Goal: Task Accomplishment & Management: Use online tool/utility

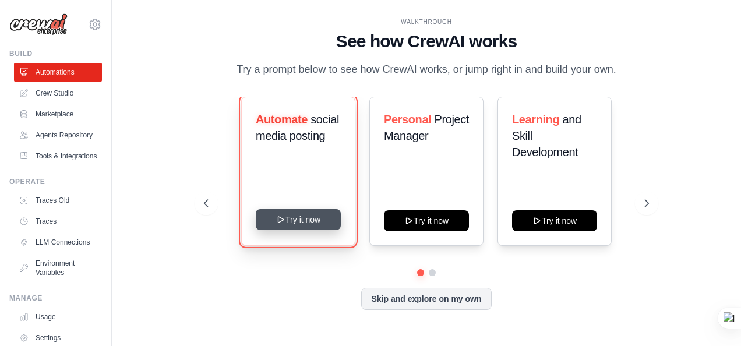
click at [312, 226] on button "Try it now" at bounding box center [298, 219] width 85 height 21
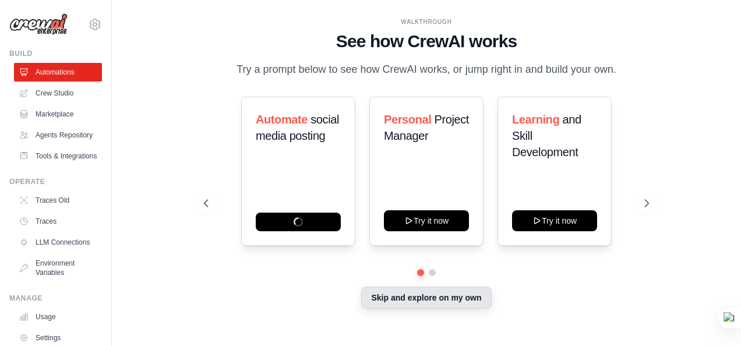
click at [457, 297] on button "Skip and explore on my own" at bounding box center [426, 297] width 130 height 22
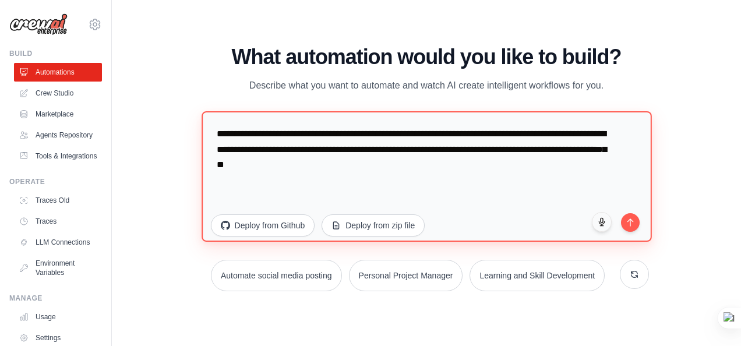
click at [419, 169] on textarea "**********" at bounding box center [426, 176] width 450 height 130
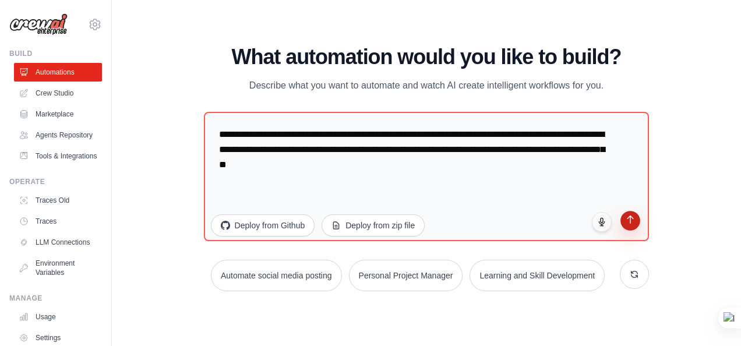
click at [634, 222] on icon "submit" at bounding box center [630, 220] width 10 height 10
click at [51, 98] on link "Crew Studio" at bounding box center [59, 93] width 88 height 19
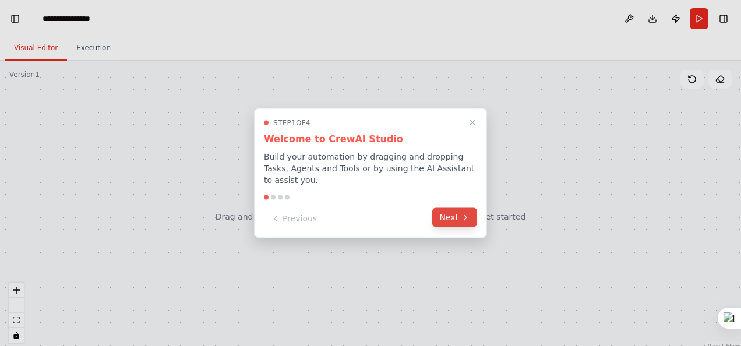
scroll to position [5979, 0]
click at [453, 211] on button "Next" at bounding box center [454, 217] width 45 height 19
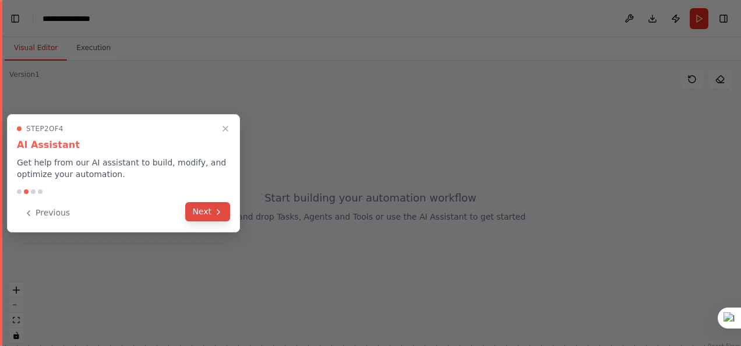
click at [213, 216] on button "Next" at bounding box center [207, 211] width 45 height 19
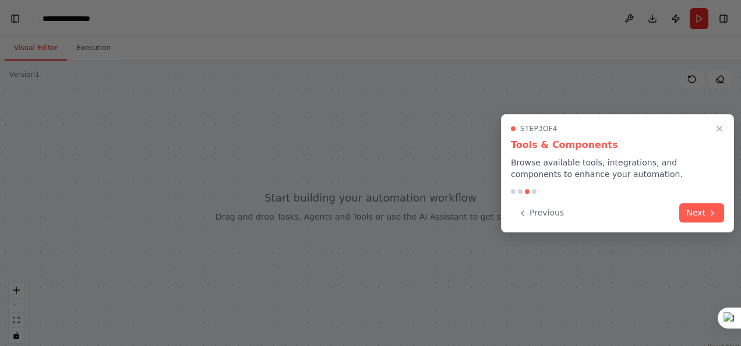
scroll to position [6063, 0]
click at [696, 214] on button "Next" at bounding box center [701, 211] width 45 height 19
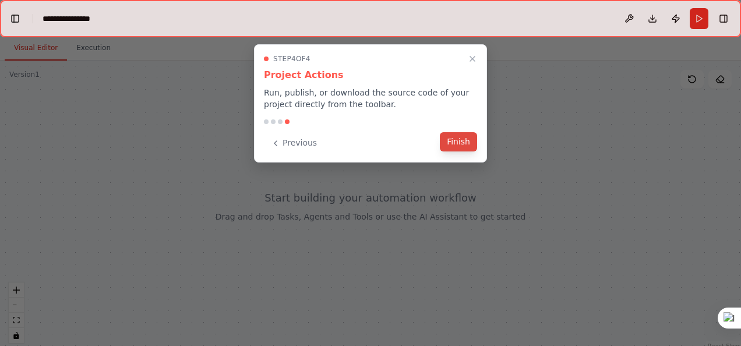
scroll to position [6095, 0]
click at [467, 140] on button "Finish" at bounding box center [458, 141] width 37 height 19
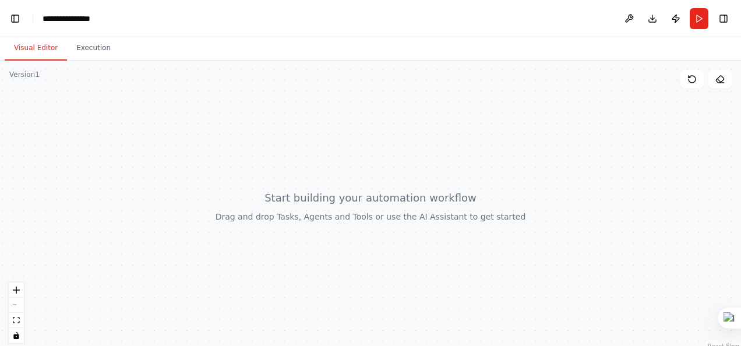
scroll to position [6978, 0]
drag, startPoint x: 230, startPoint y: 168, endPoint x: 283, endPoint y: 214, distance: 70.2
click at [283, 214] on div at bounding box center [370, 206] width 741 height 291
click at [102, 56] on button "Execution" at bounding box center [93, 48] width 53 height 24
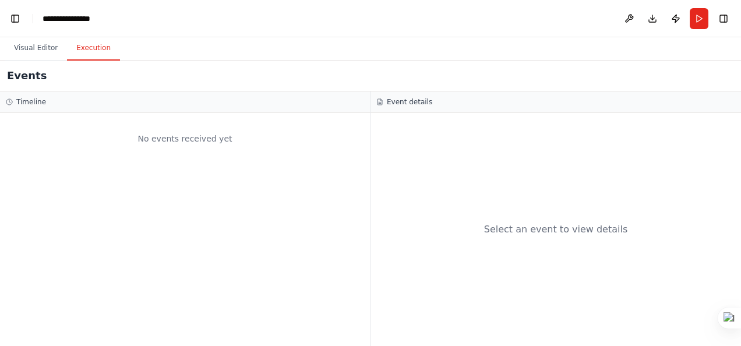
scroll to position [7039, 0]
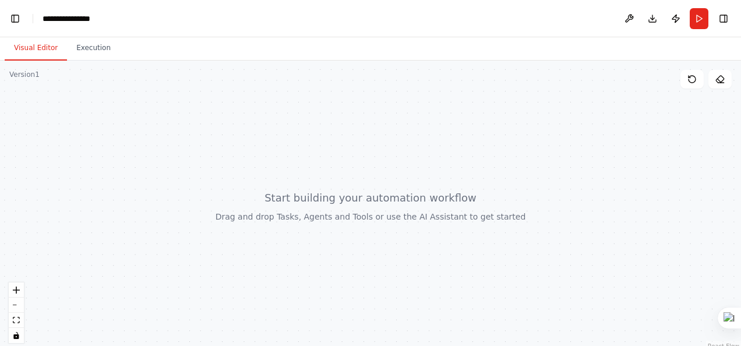
click at [41, 47] on button "Visual Editor" at bounding box center [36, 48] width 62 height 24
drag, startPoint x: 627, startPoint y: 23, endPoint x: 486, endPoint y: 181, distance: 211.9
click at [485, 181] on main "**********" at bounding box center [370, 173] width 741 height 346
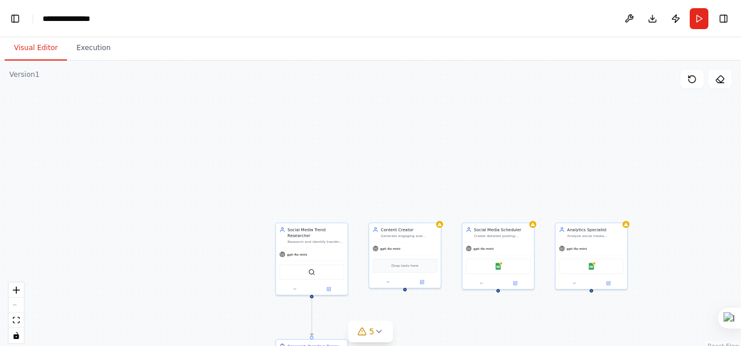
scroll to position [11481, 0]
drag, startPoint x: 459, startPoint y: 231, endPoint x: 470, endPoint y: 268, distance: 39.0
click at [470, 268] on div "Google Sheets" at bounding box center [504, 259] width 72 height 23
click at [17, 304] on div "React Flow controls" at bounding box center [16, 312] width 15 height 61
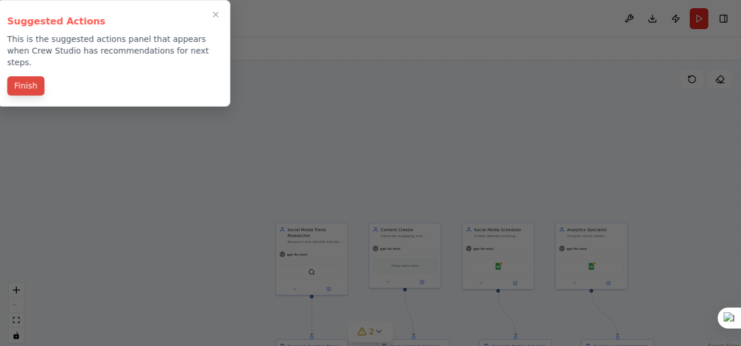
scroll to position [0, 14]
click at [27, 76] on button "Finish" at bounding box center [25, 85] width 37 height 19
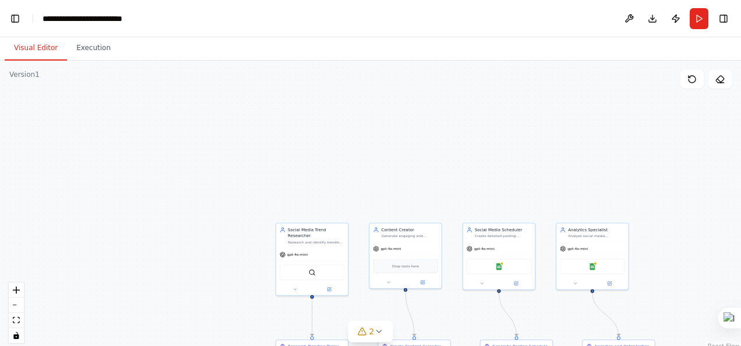
scroll to position [29058, 0]
click at [376, 328] on icon at bounding box center [378, 331] width 9 height 9
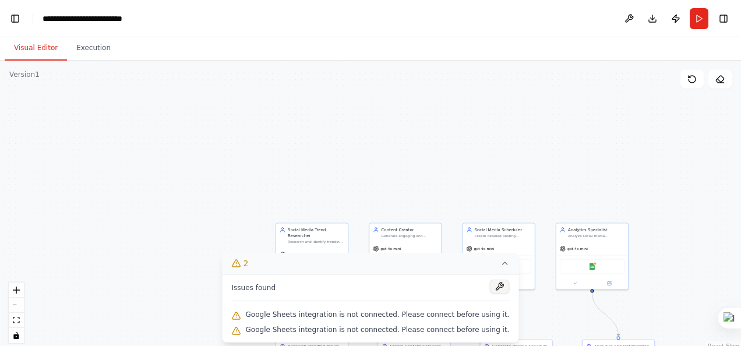
click at [489, 291] on button at bounding box center [499, 286] width 20 height 14
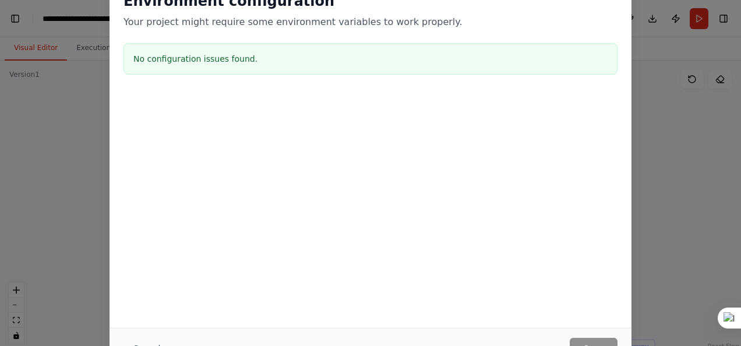
click at [73, 121] on div "Environment configuration Your project might require some environment variables…" at bounding box center [370, 173] width 741 height 346
click at [372, 130] on div at bounding box center [370, 151] width 522 height 116
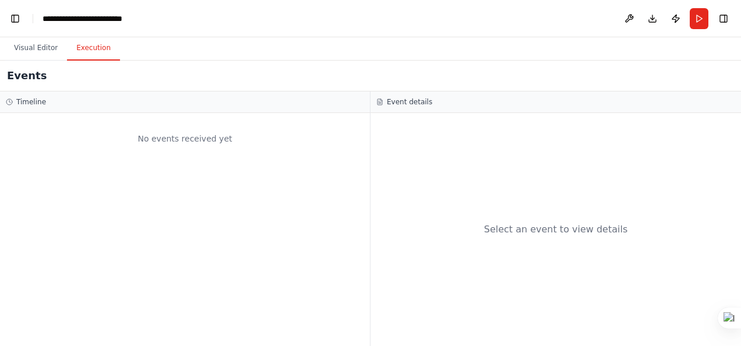
click at [88, 50] on button "Execution" at bounding box center [93, 48] width 53 height 24
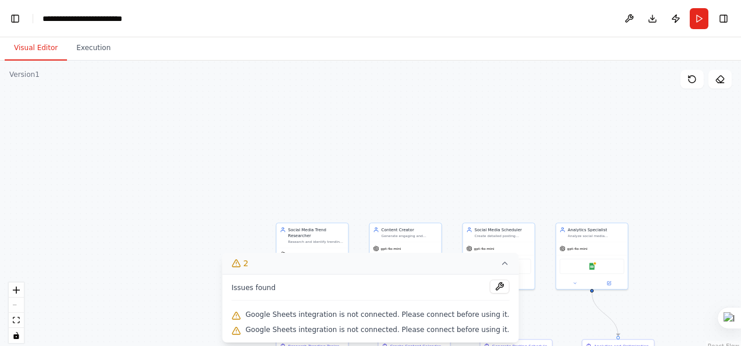
click at [20, 43] on button "Visual Editor" at bounding box center [36, 48] width 62 height 24
click at [480, 267] on button "2" at bounding box center [370, 264] width 296 height 22
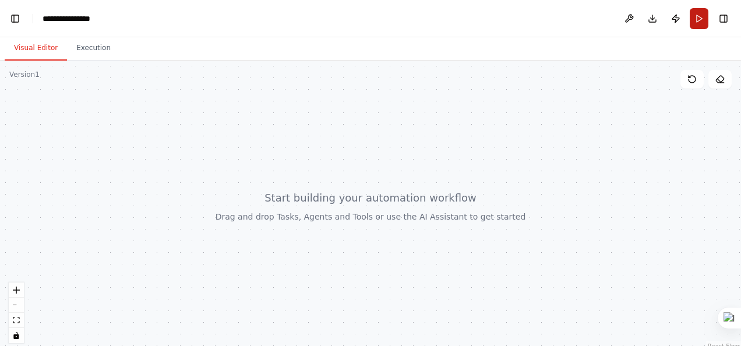
scroll to position [3541, 0]
click at [695, 23] on button "Run" at bounding box center [698, 18] width 19 height 21
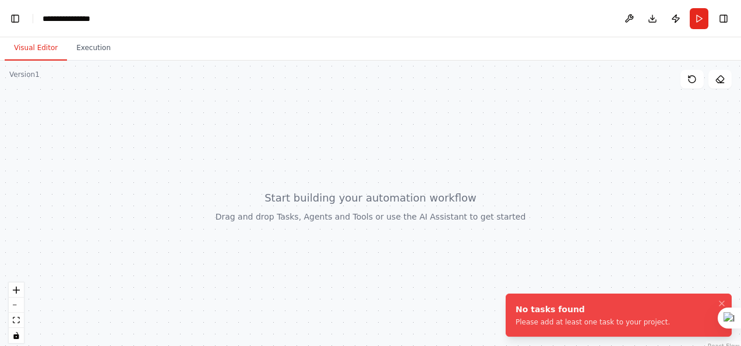
scroll to position [3625, 0]
click at [723, 300] on icon "Notifications (F8)" at bounding box center [721, 303] width 9 height 9
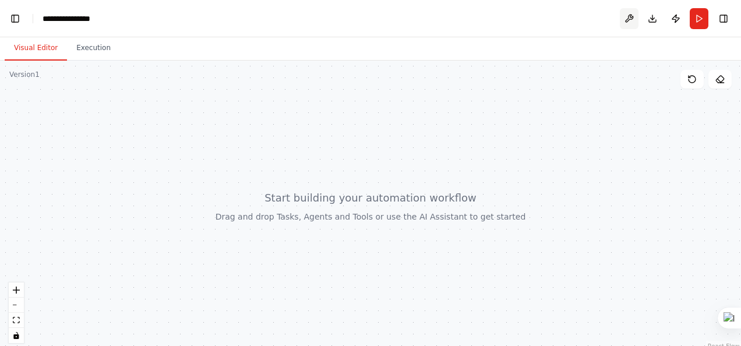
scroll to position [3709, 0]
click at [629, 24] on button at bounding box center [629, 18] width 19 height 21
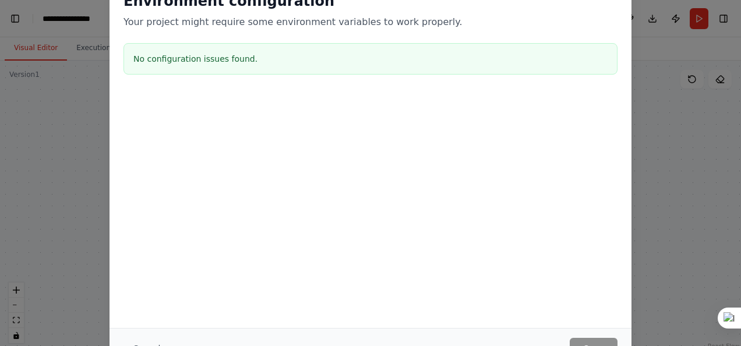
scroll to position [3849, 0]
click at [603, 338] on div "Cancel Save" at bounding box center [370, 348] width 522 height 40
click at [553, 344] on div "Cancel Save" at bounding box center [370, 348] width 494 height 21
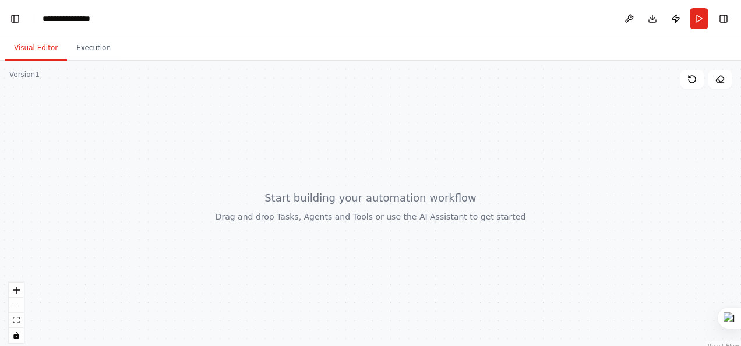
scroll to position [3942, 0]
click at [30, 80] on div at bounding box center [370, 206] width 741 height 291
drag, startPoint x: 116, startPoint y: 117, endPoint x: 175, endPoint y: 141, distance: 63.5
click at [150, 93] on div at bounding box center [370, 206] width 741 height 291
drag, startPoint x: 219, startPoint y: 229, endPoint x: 195, endPoint y: 119, distance: 113.2
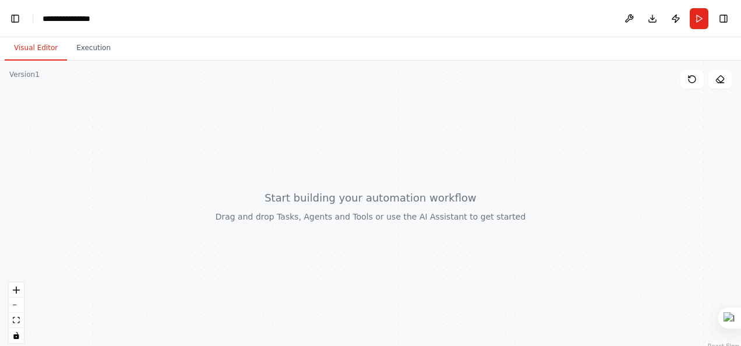
click at [195, 119] on div at bounding box center [370, 206] width 741 height 291
drag, startPoint x: 240, startPoint y: 194, endPoint x: 235, endPoint y: 161, distance: 34.1
click at [235, 161] on div at bounding box center [370, 206] width 741 height 291
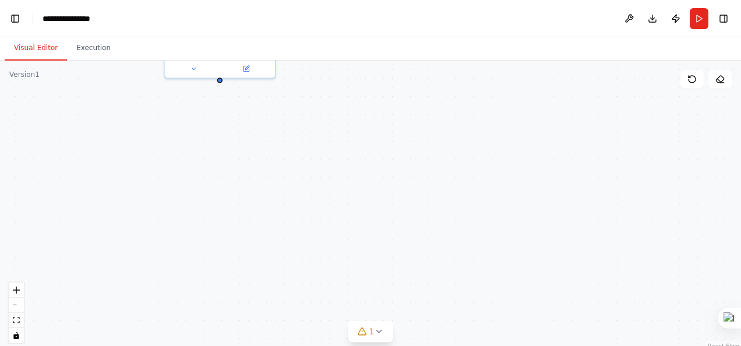
scroll to position [6538, 0]
drag, startPoint x: 512, startPoint y: 115, endPoint x: 518, endPoint y: 258, distance: 142.8
click at [518, 258] on div "Social Media Content Creator Create engaging, platform-optimized content for {p…" at bounding box center [370, 206] width 741 height 291
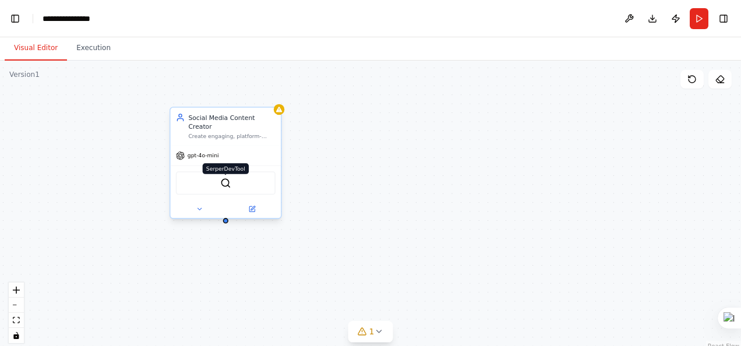
click at [230, 179] on img at bounding box center [225, 183] width 10 height 10
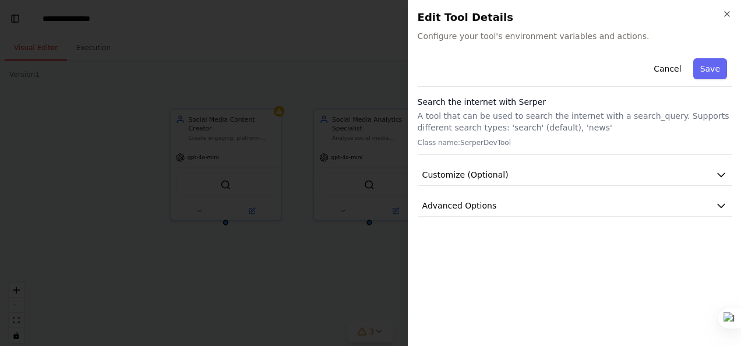
scroll to position [6645, 0]
click at [671, 70] on button "Cancel" at bounding box center [666, 68] width 41 height 21
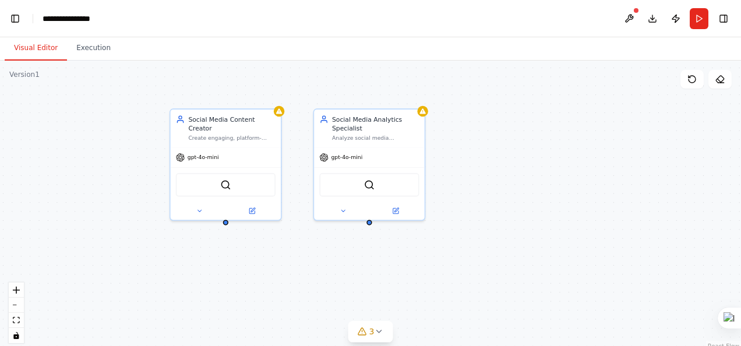
scroll to position [6733, 0]
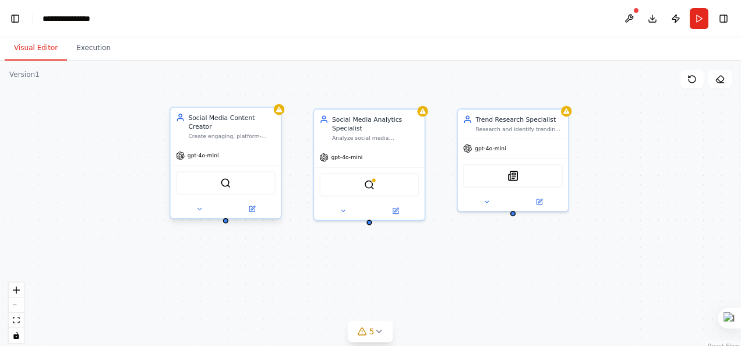
click at [216, 152] on span "gpt-4o-mini" at bounding box center [202, 155] width 31 height 7
click at [182, 151] on icon at bounding box center [180, 155] width 8 height 8
click at [221, 150] on div "gpt-4o-mini" at bounding box center [226, 156] width 111 height 20
click at [253, 206] on icon at bounding box center [251, 208] width 5 height 5
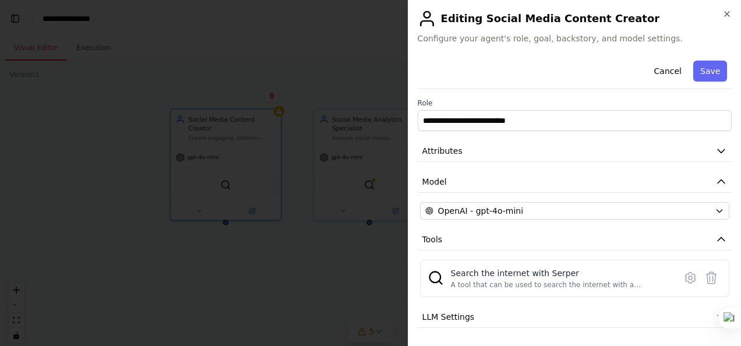
scroll to position [6841, 0]
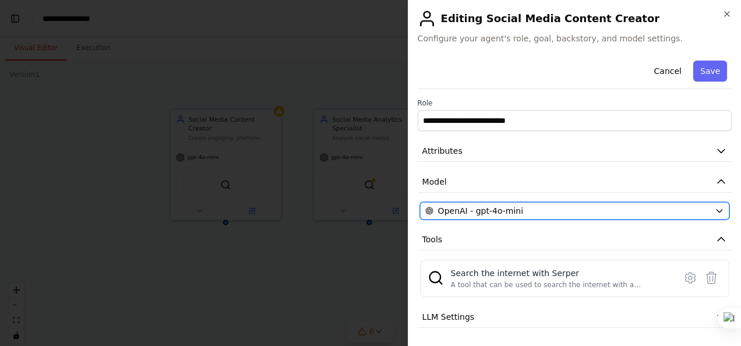
click at [457, 203] on button "OpenAI - gpt-4o-mini" at bounding box center [574, 210] width 309 height 17
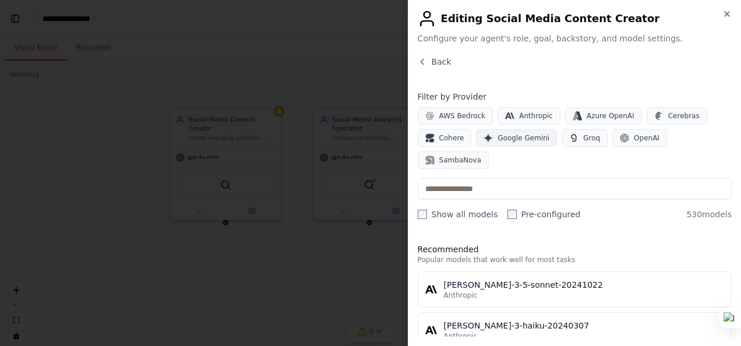
click at [502, 139] on span "Google Gemini" at bounding box center [523, 137] width 52 height 9
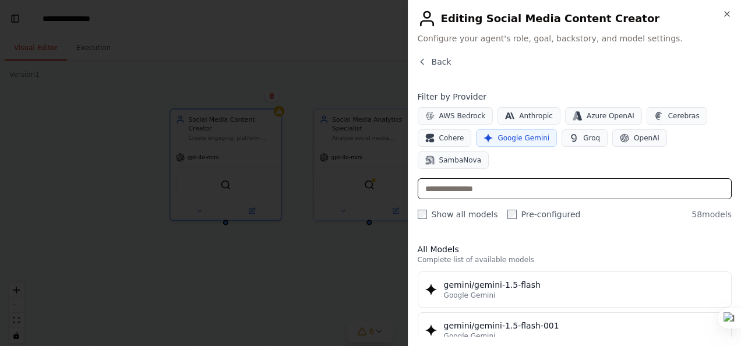
click at [501, 178] on input "text" at bounding box center [574, 188] width 314 height 21
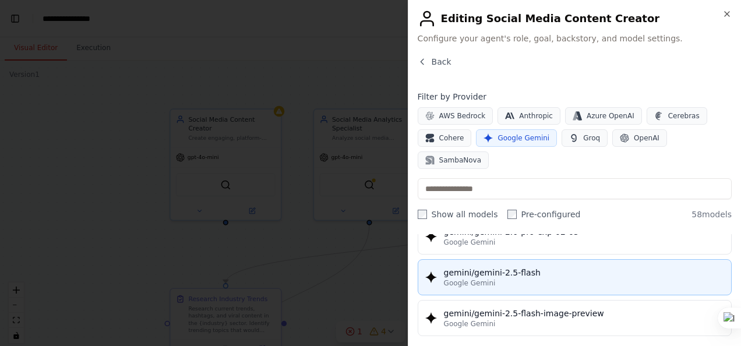
click at [483, 278] on span "Google Gemini" at bounding box center [470, 282] width 52 height 9
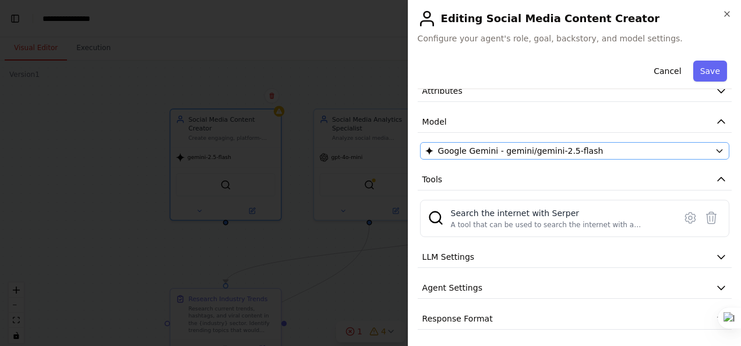
scroll to position [7709, 0]
click at [473, 248] on button "LLM Settings" at bounding box center [574, 257] width 314 height 22
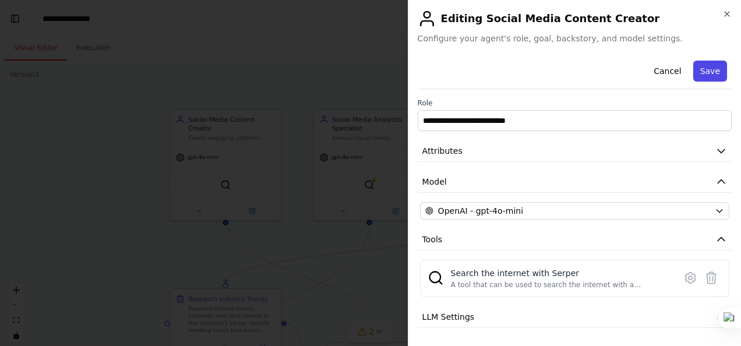
scroll to position [8479, 0]
click at [699, 67] on button "Save" at bounding box center [710, 71] width 34 height 21
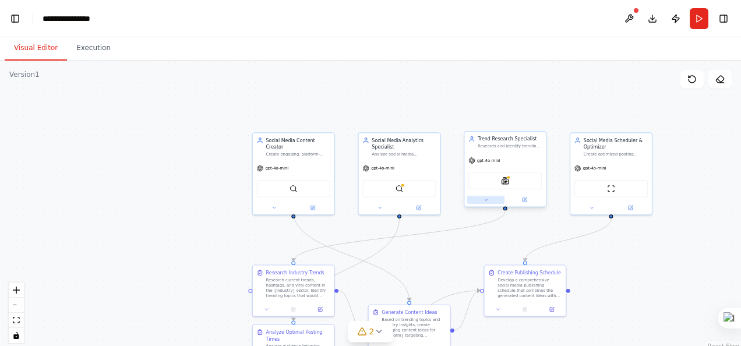
scroll to position [8549, 0]
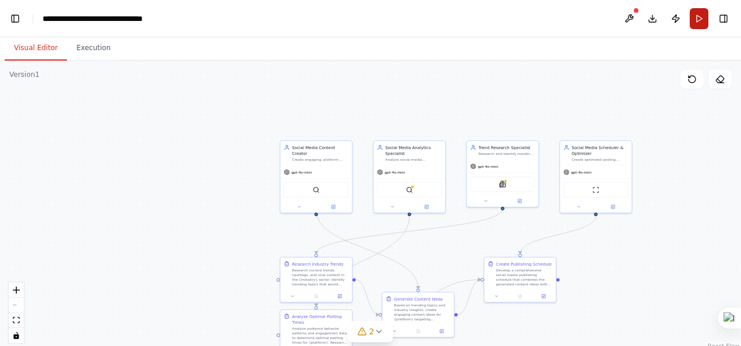
click at [696, 24] on button "Run" at bounding box center [698, 18] width 19 height 21
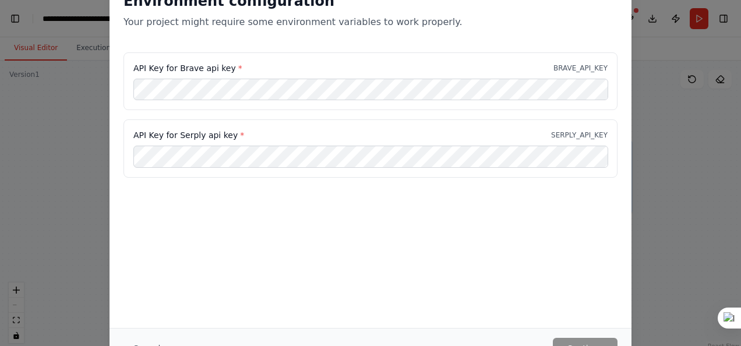
scroll to position [0, 14]
click at [189, 67] on label "API Key for Brave api key *" at bounding box center [187, 68] width 109 height 12
copy label "Brave"
drag, startPoint x: 271, startPoint y: 70, endPoint x: 129, endPoint y: 65, distance: 142.8
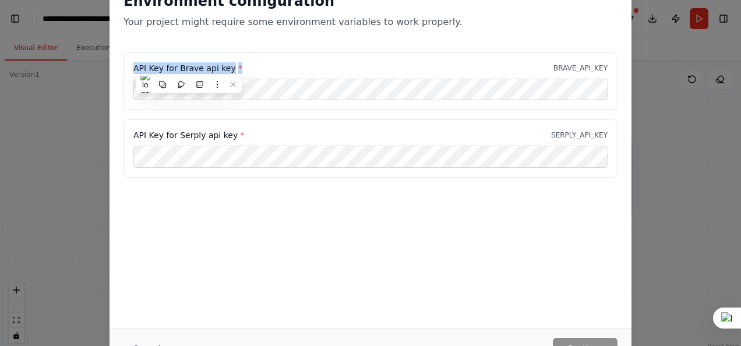
click at [129, 65] on div "API Key for Brave api key * BRAVE_API_KEY" at bounding box center [370, 81] width 494 height 58
copy label "API Key for Brave api key *"
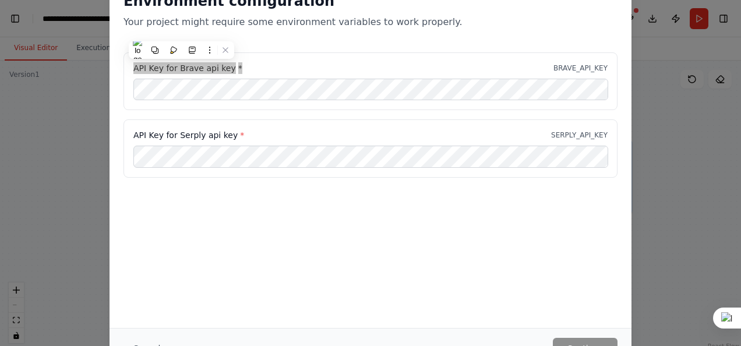
scroll to position [20718, 0]
click at [663, 147] on div "Environment configuration Your project might require some environment variables…" at bounding box center [370, 173] width 741 height 346
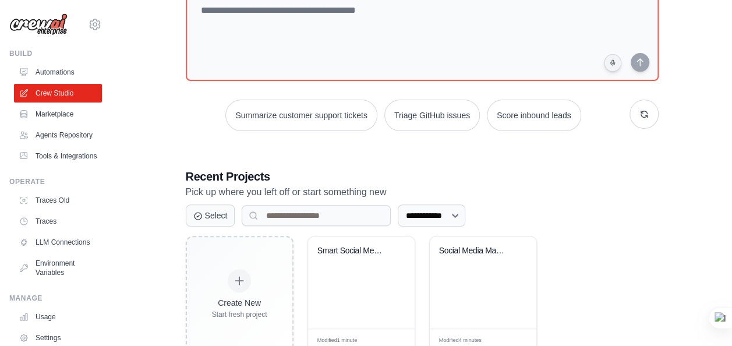
scroll to position [122, 0]
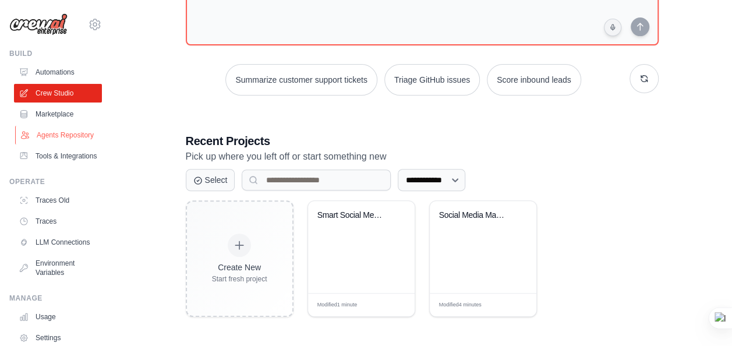
click at [71, 141] on link "Agents Repository" at bounding box center [59, 135] width 88 height 19
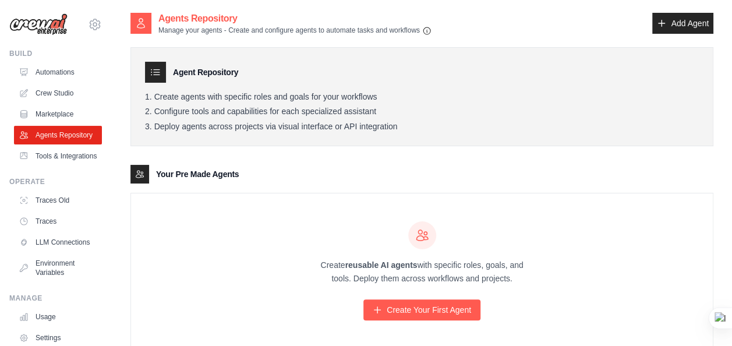
scroll to position [32, 0]
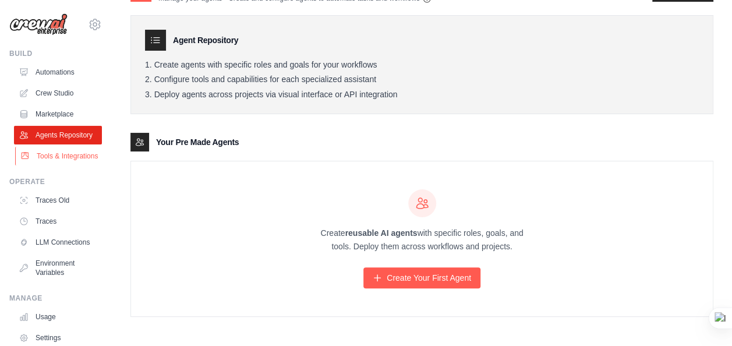
click at [58, 165] on link "Tools & Integrations" at bounding box center [59, 156] width 88 height 19
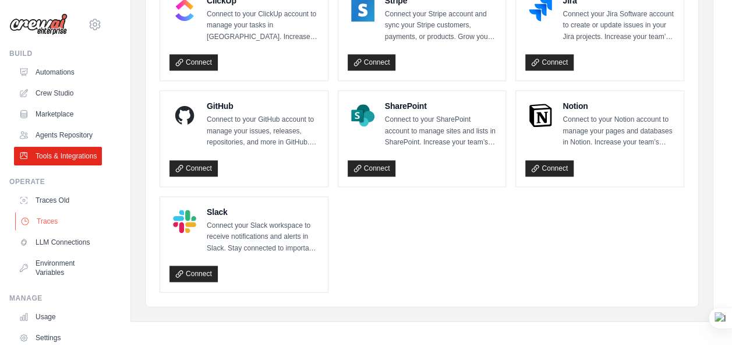
scroll to position [17, 0]
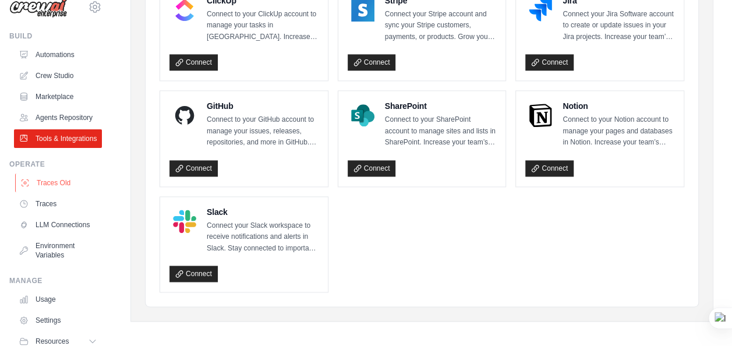
click at [55, 192] on link "Traces Old" at bounding box center [59, 183] width 88 height 19
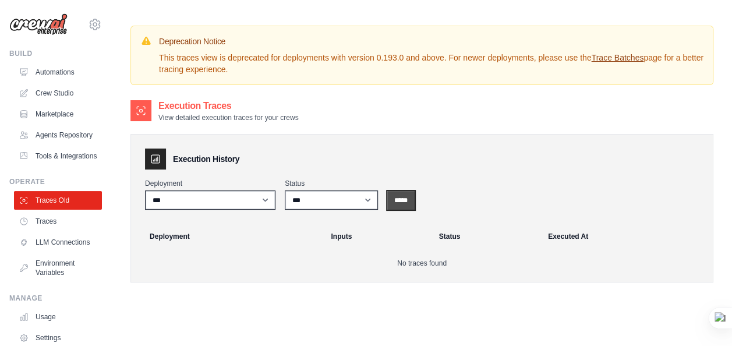
click at [411, 206] on input "*****" at bounding box center [400, 200] width 27 height 19
click at [405, 198] on input "*****" at bounding box center [400, 200] width 27 height 19
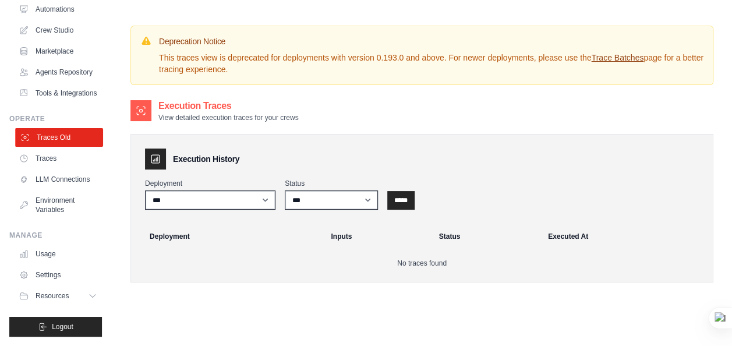
scroll to position [90, 0]
click at [45, 176] on link "LLM Connections" at bounding box center [59, 179] width 88 height 19
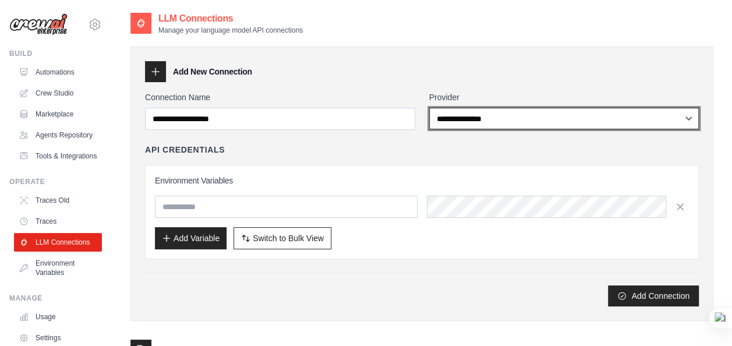
click at [461, 115] on select "**********" at bounding box center [564, 119] width 270 height 22
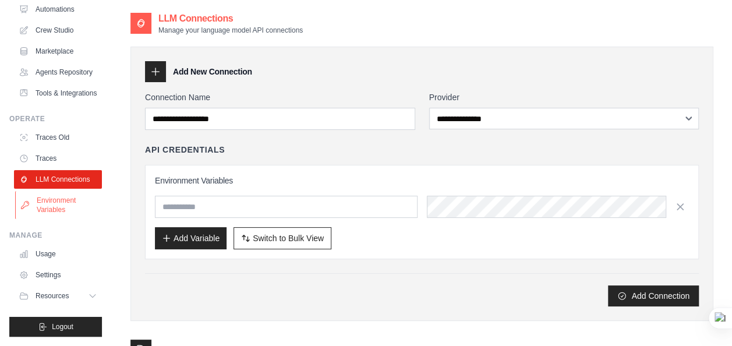
click at [40, 209] on link "Environment Variables" at bounding box center [59, 205] width 88 height 28
